Goal: Task Accomplishment & Management: Use online tool/utility

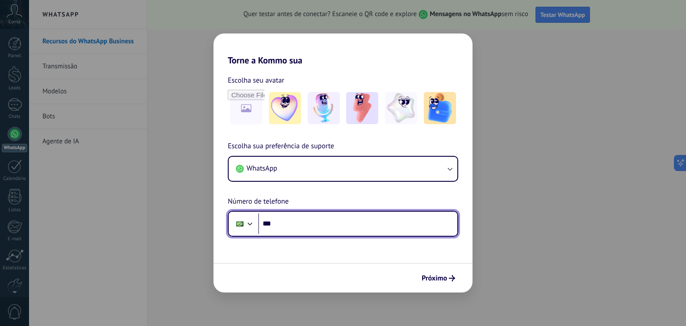
click at [295, 222] on input "***" at bounding box center [357, 223] width 199 height 21
type input "**********"
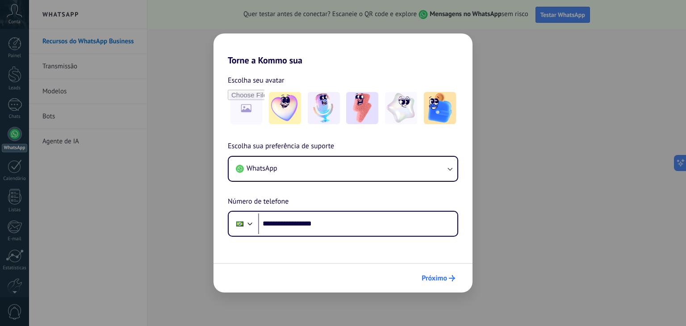
click at [428, 283] on button "Próximo" at bounding box center [438, 277] width 42 height 15
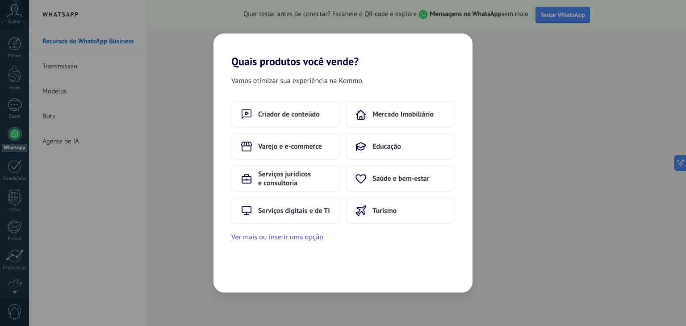
click at [146, 228] on div "Quais produtos você vende? Vamos otimizar sua experiência na Kommo. Criador de …" at bounding box center [343, 163] width 686 height 326
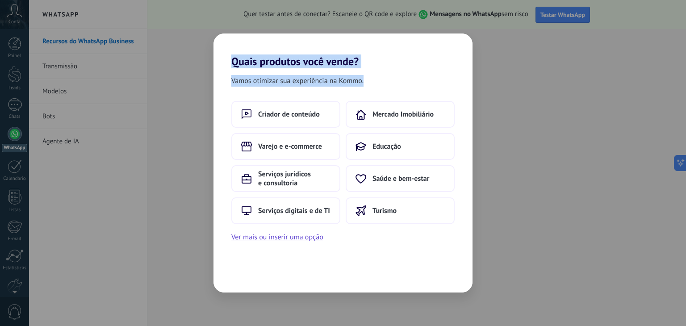
drag, startPoint x: 146, startPoint y: 228, endPoint x: 110, endPoint y: 66, distance: 166.4
click at [110, 66] on div "Quais produtos você vende? Vamos otimizar sua experiência na Kommo. Criador de …" at bounding box center [343, 163] width 686 height 326
click at [300, 208] on span "Serviços digitais e de TI" at bounding box center [294, 210] width 72 height 9
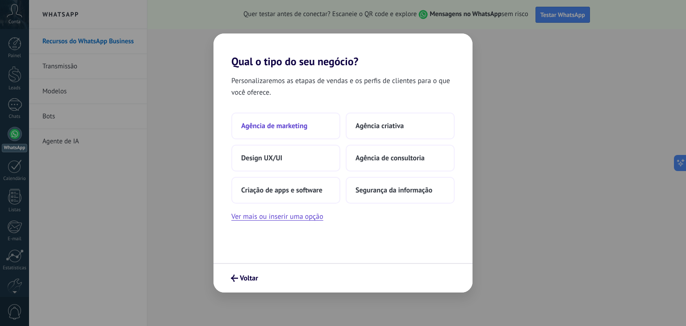
click at [311, 119] on button "Agência de marketing" at bounding box center [285, 125] width 109 height 27
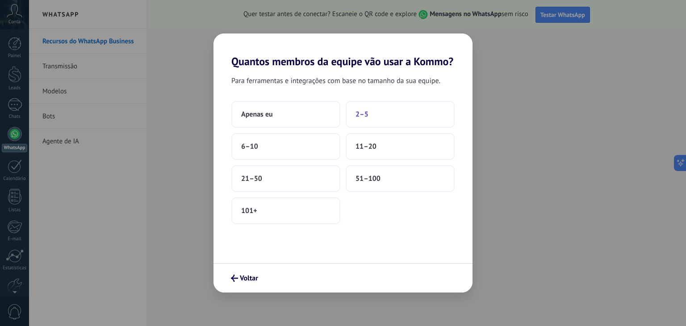
click at [373, 109] on button "2–5" at bounding box center [399, 114] width 109 height 27
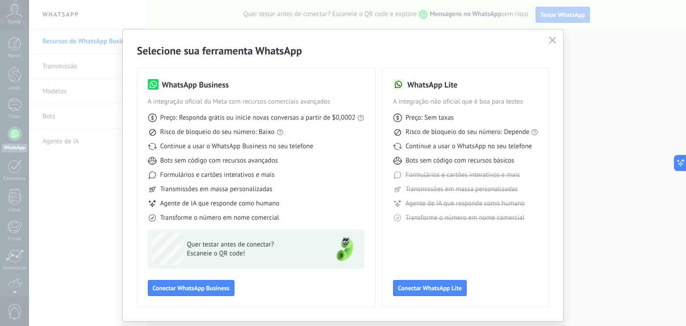
click at [549, 40] on icon "button" at bounding box center [552, 40] width 7 height 7
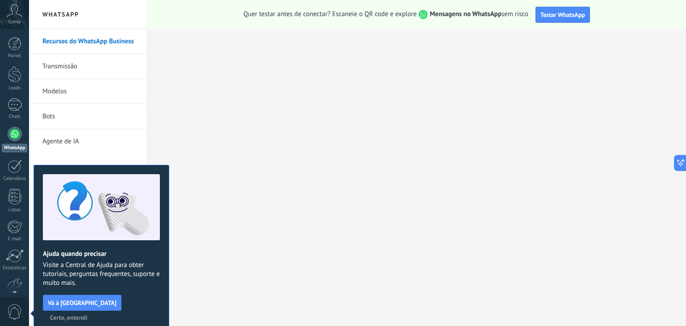
click at [57, 73] on link "Transmissão" at bounding box center [90, 66] width 96 height 25
